Goal: Information Seeking & Learning: Compare options

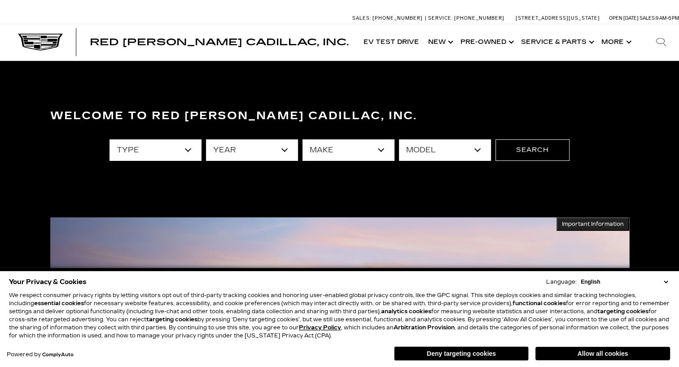
drag, startPoint x: 0, startPoint y: 0, endPoint x: 432, endPoint y: 155, distance: 459.3
click at [432, 155] on select "model" at bounding box center [445, 151] width 92 height 22
click at [432, 155] on select "All Models 3 Series A4 Crown Signia CT4 CT5 Discovery E-Class Enclave Escalade …" at bounding box center [445, 151] width 92 height 22
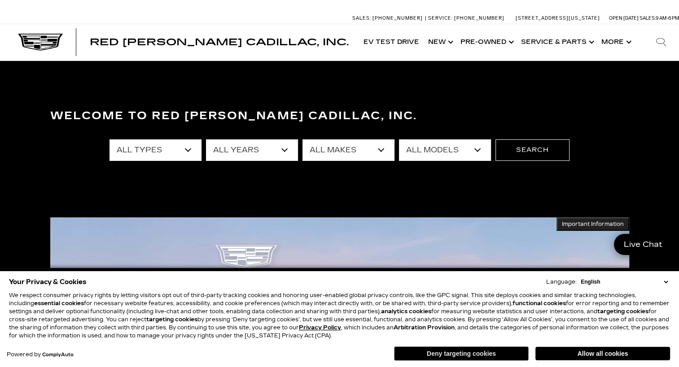
click at [419, 355] on button "Deny targeting cookies" at bounding box center [461, 354] width 135 height 14
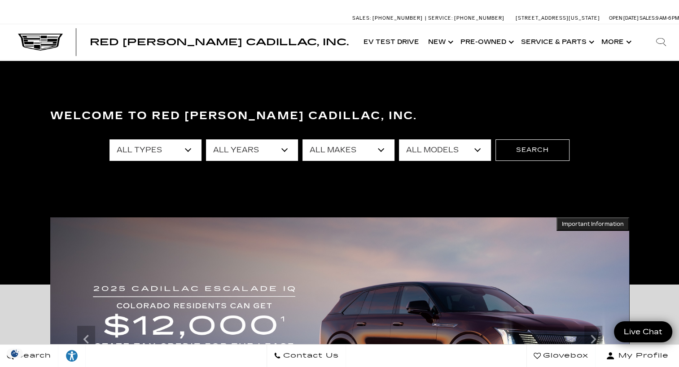
click at [340, 157] on select "All Makes Audi BMW Buick Cadillac Chevrolet Honda Jeep Land Rover Lexus Mercede…" at bounding box center [348, 151] width 92 height 22
select select "Cadillac"
click at [302, 140] on select "All Makes Audi BMW Buick Cadillac Chevrolet Honda Jeep Land Rover Lexus Mercede…" at bounding box center [348, 151] width 92 height 22
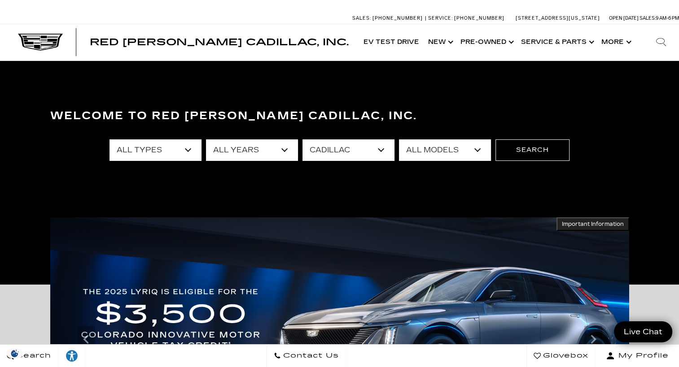
click at [439, 146] on select "All Models CT4 CT5 Escalade Escalade ESV ESCALADE IQ ESCALADE IQL LYRIQ OPTIQ S…" at bounding box center [445, 151] width 92 height 22
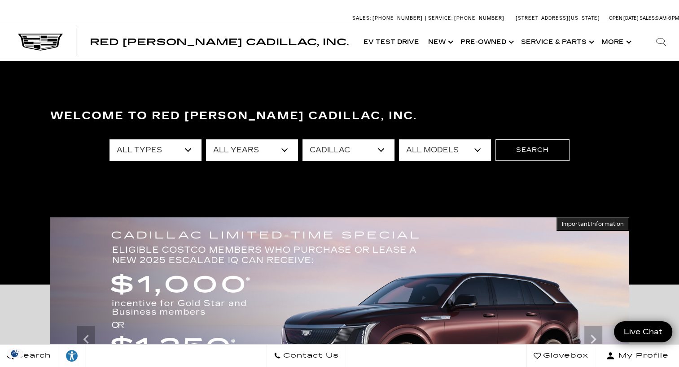
select select "Escalade ESV"
click at [399, 140] on select "All Models CT4 CT5 Escalade Escalade ESV ESCALADE IQ ESCALADE IQL LYRIQ OPTIQ S…" at bounding box center [445, 151] width 92 height 22
click at [537, 150] on button "Search" at bounding box center [532, 151] width 74 height 22
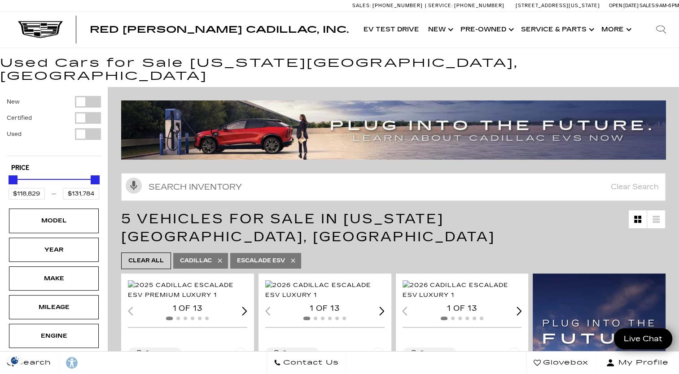
click at [85, 96] on div "Filter by Vehicle Type" at bounding box center [88, 102] width 26 height 12
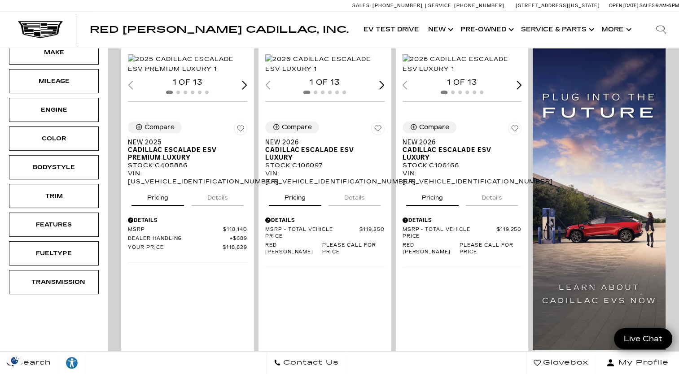
scroll to position [228, 0]
